Goal: Task Accomplishment & Management: Manage account settings

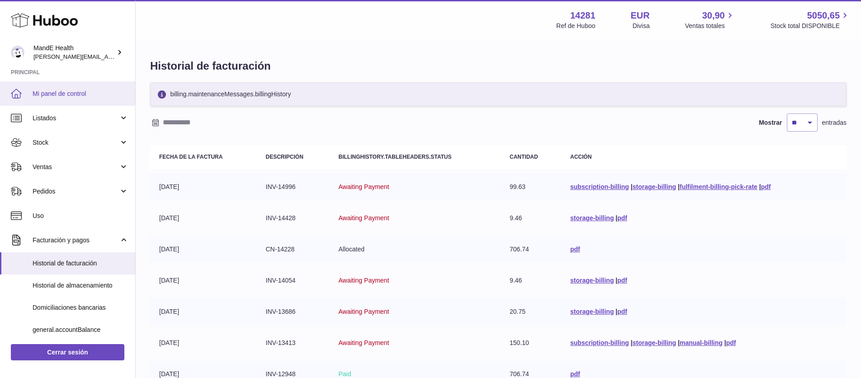
click at [76, 99] on link "Mi panel de control" at bounding box center [67, 93] width 135 height 24
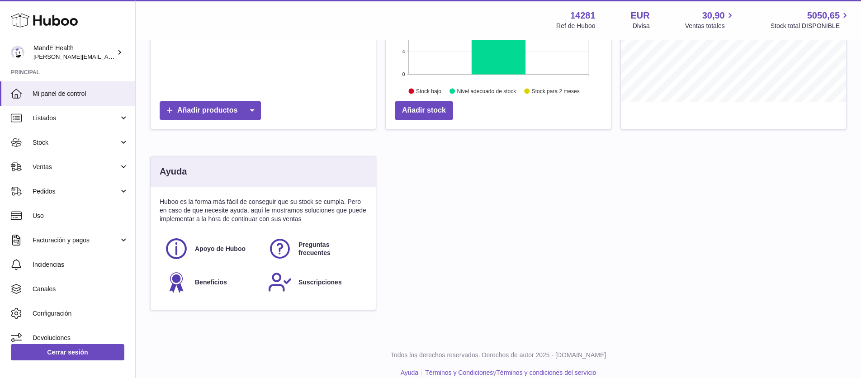
scroll to position [195, 0]
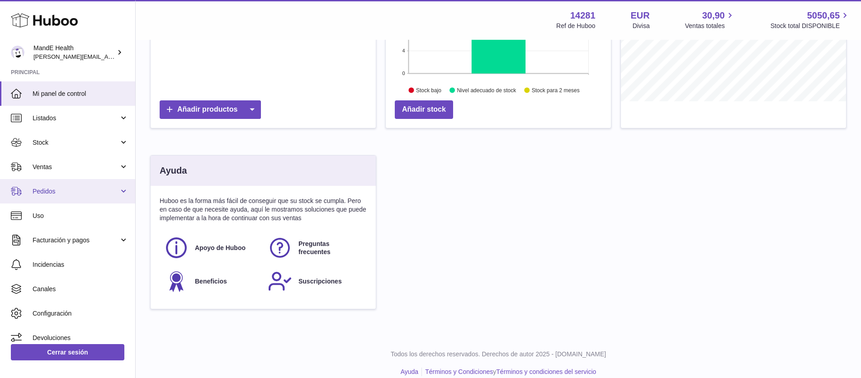
click at [51, 199] on link "Pedidos" at bounding box center [67, 191] width 135 height 24
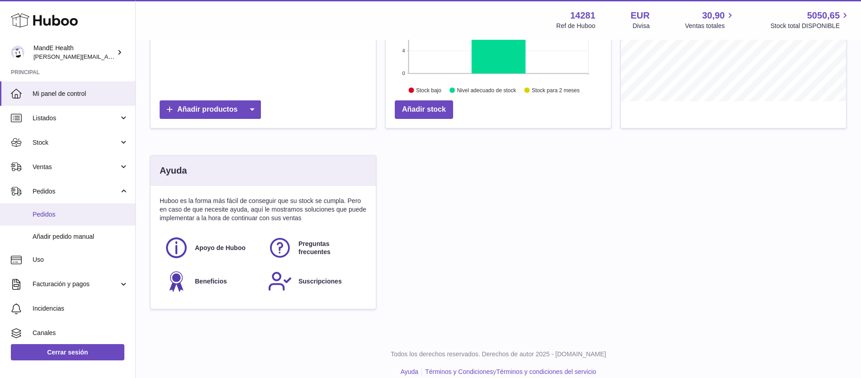
click at [53, 210] on span "Pedidos" at bounding box center [81, 214] width 96 height 9
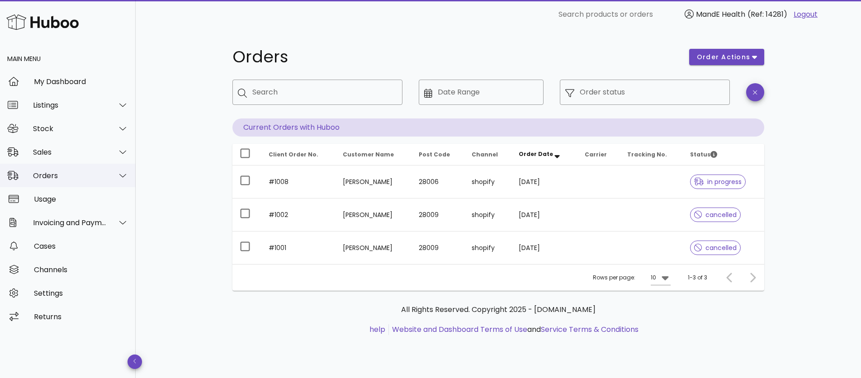
click at [53, 175] on div "Orders" at bounding box center [70, 175] width 74 height 9
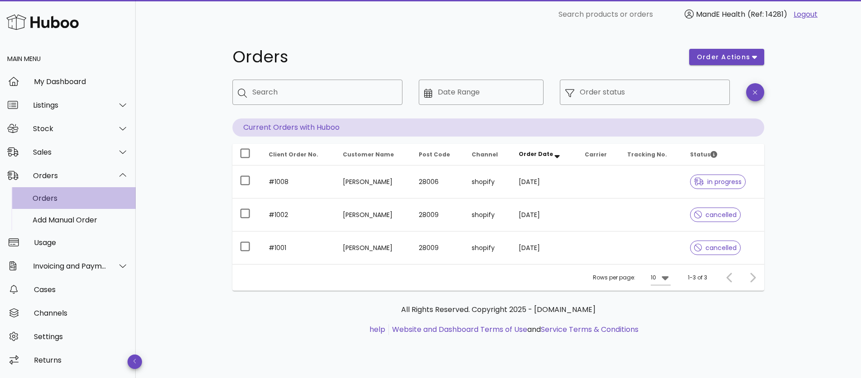
click at [49, 197] on div "Orders" at bounding box center [81, 198] width 96 height 9
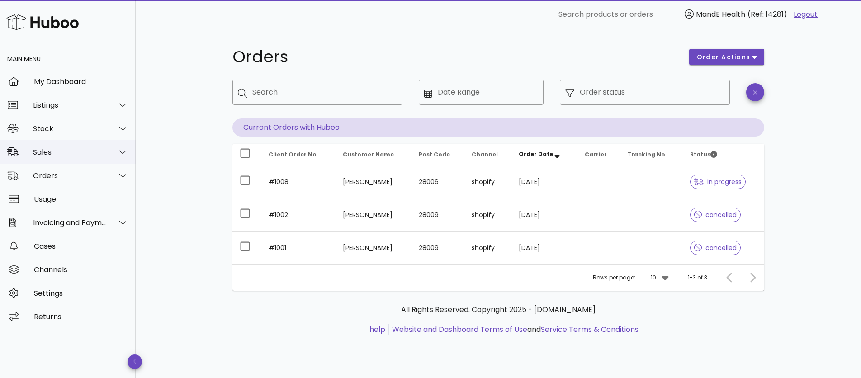
click at [40, 155] on div "Sales" at bounding box center [70, 152] width 74 height 9
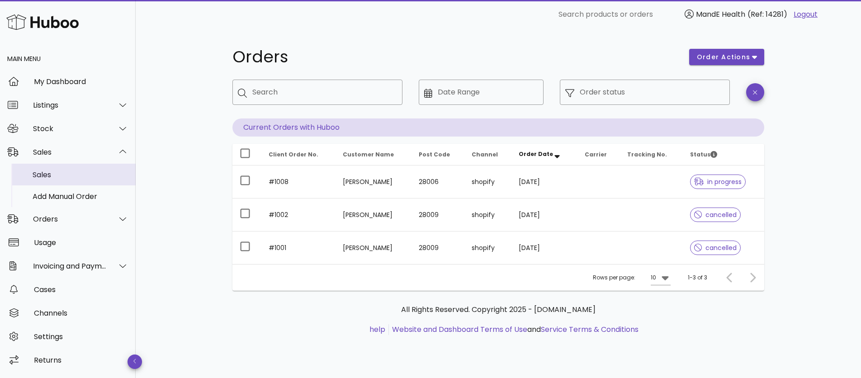
click at [53, 173] on div "Sales" at bounding box center [81, 174] width 96 height 9
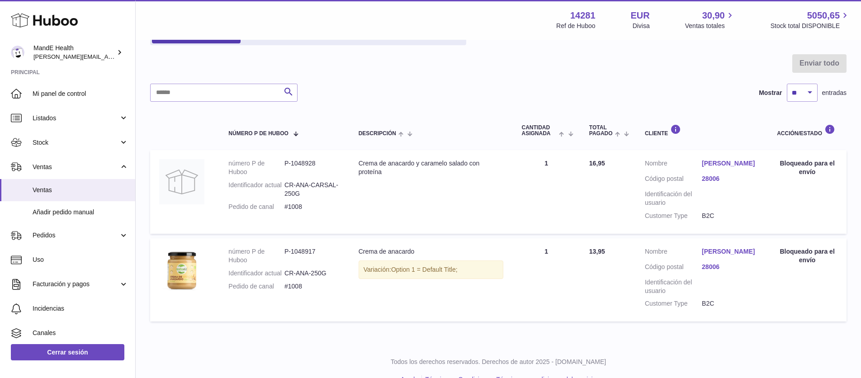
scroll to position [114, 0]
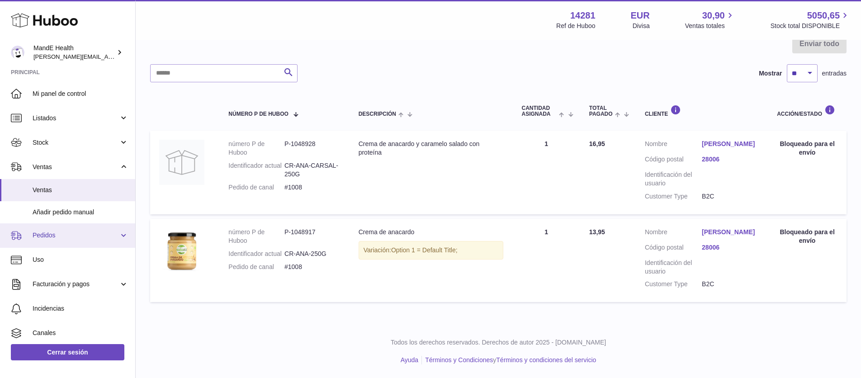
click at [53, 244] on link "Pedidos" at bounding box center [67, 235] width 135 height 24
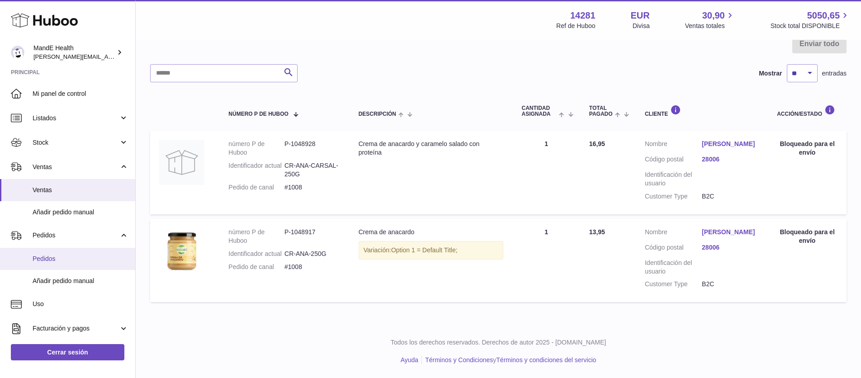
click at [55, 255] on span "Pedidos" at bounding box center [81, 259] width 96 height 9
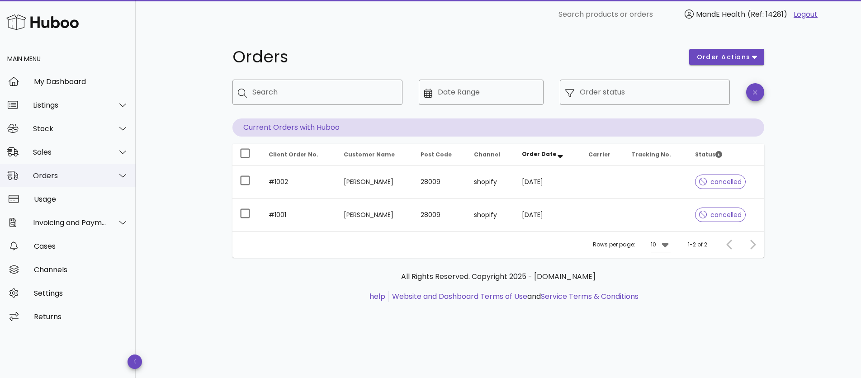
click at [88, 174] on div "Orders" at bounding box center [70, 175] width 74 height 9
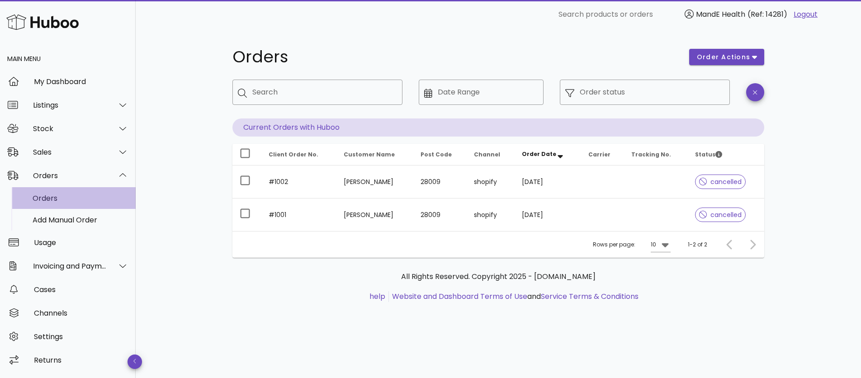
click at [71, 203] on div "Orders" at bounding box center [81, 198] width 96 height 19
